Goal: Task Accomplishment & Management: Manage account settings

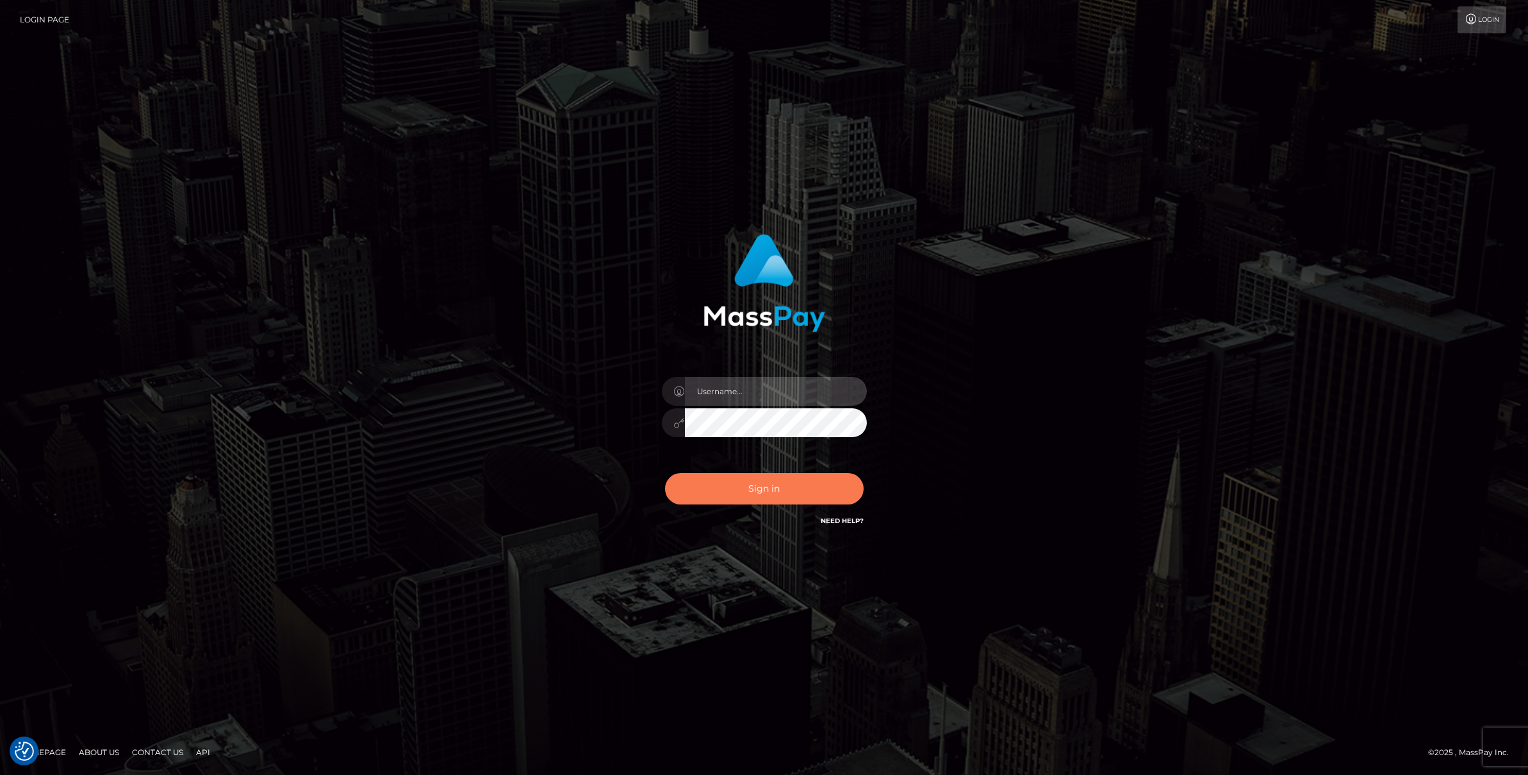
type input "Josue perales"
click at [769, 489] on button "Sign in" at bounding box center [764, 488] width 199 height 31
type input "Josue perales"
click at [728, 494] on button "Sign in" at bounding box center [764, 488] width 199 height 31
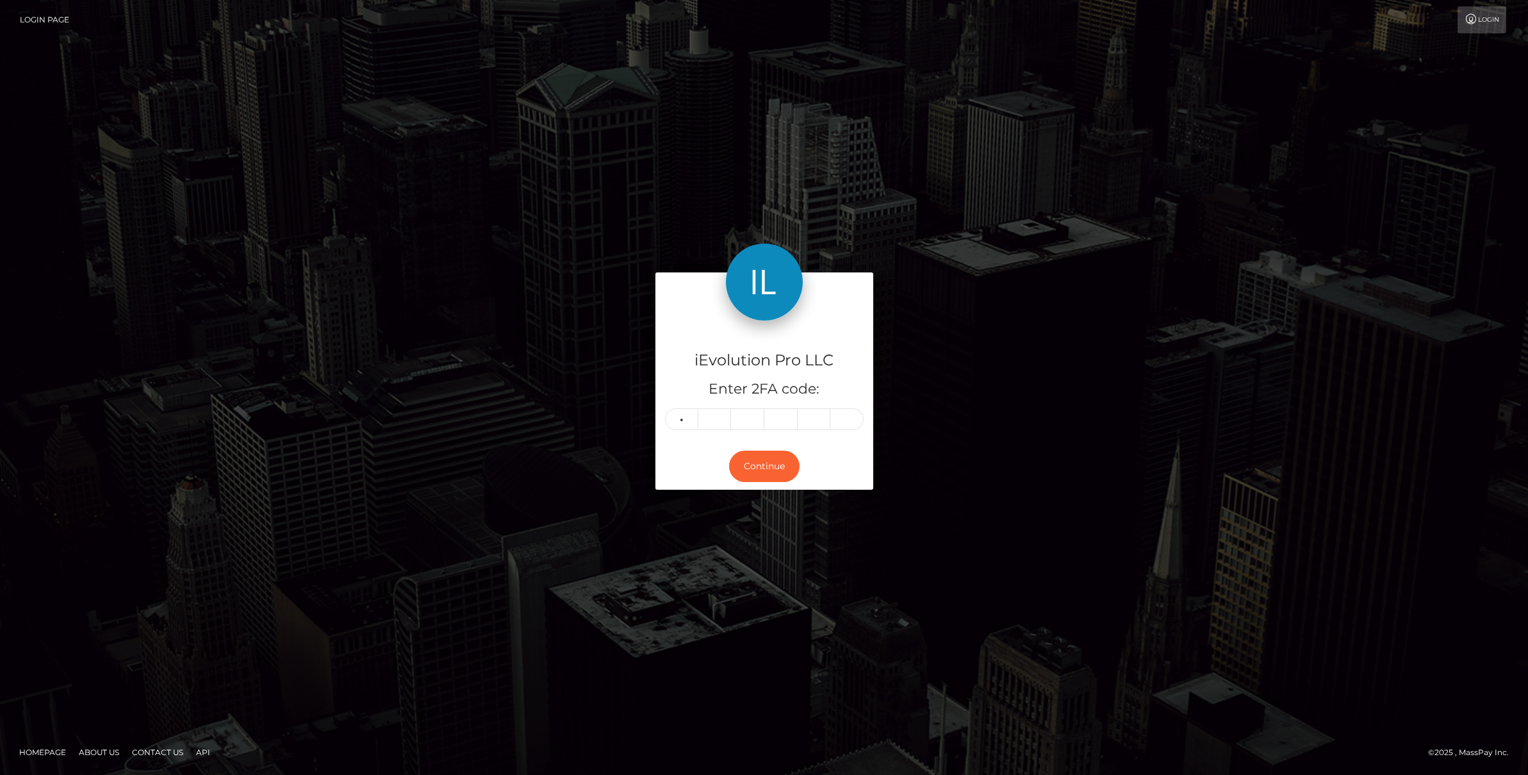
type input "3"
type input "7"
type input "3"
type input "7"
type input "6"
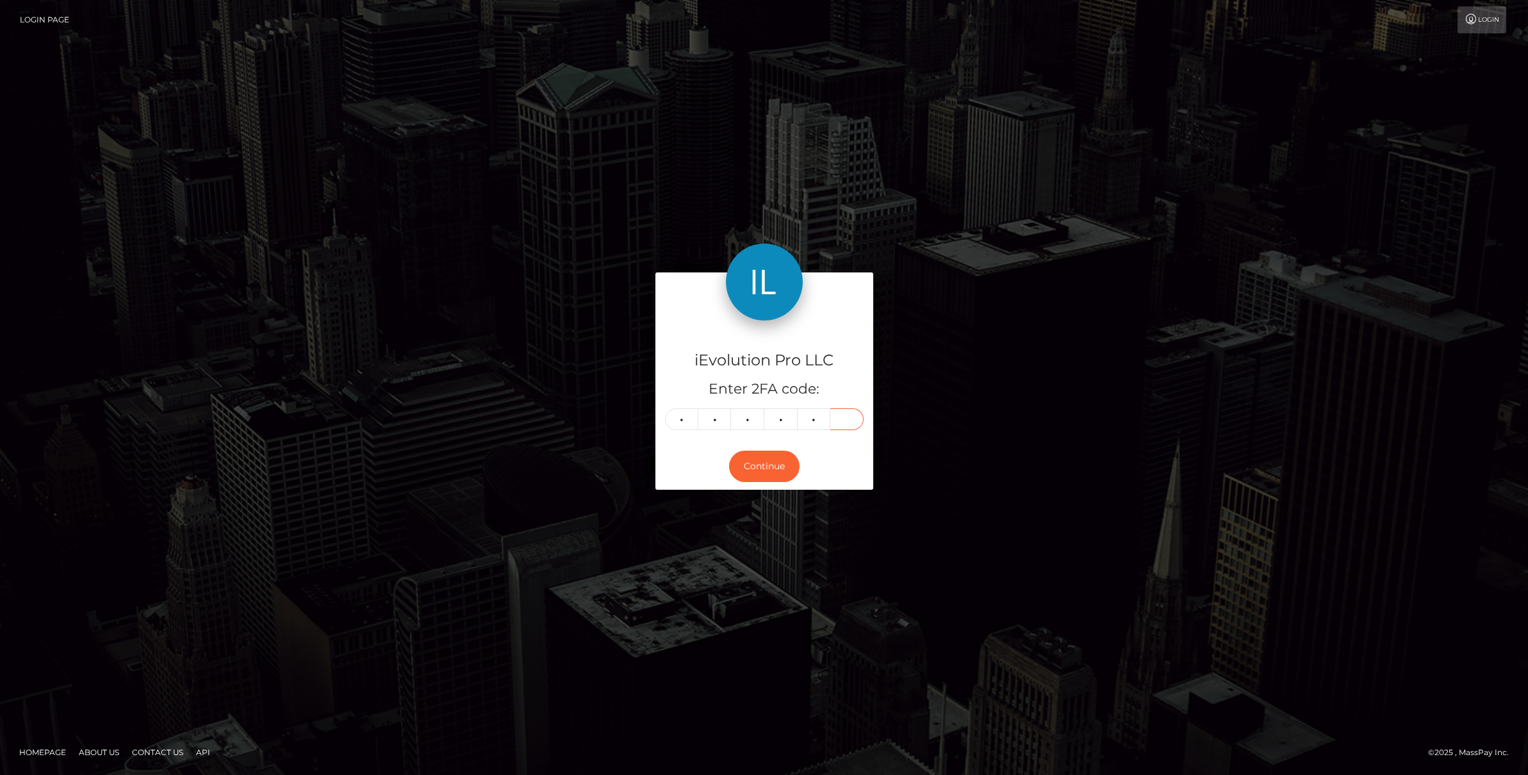
type input "6"
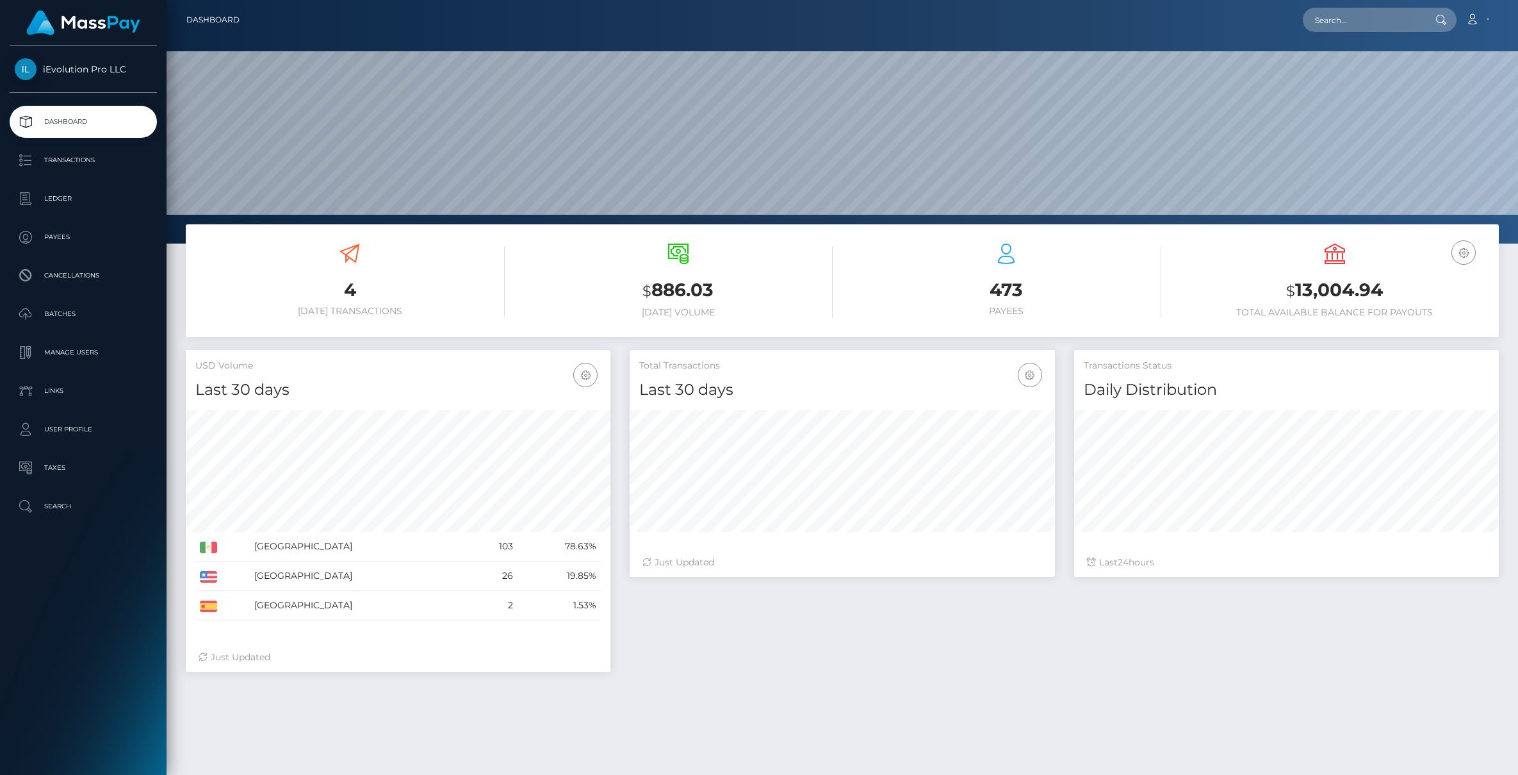
scroll to position [227, 425]
